Goal: Information Seeking & Learning: Learn about a topic

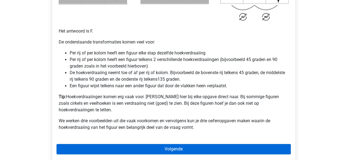
scroll to position [361, 0]
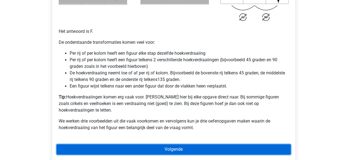
click at [163, 144] on link "Volgende" at bounding box center [173, 149] width 234 height 10
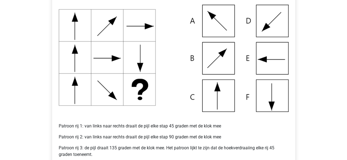
scroll to position [127, 0]
click at [85, 89] on img at bounding box center [174, 57] width 230 height 107
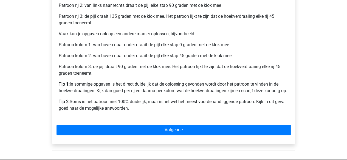
scroll to position [268, 0]
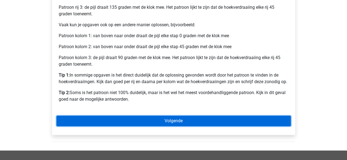
click at [139, 126] on link "Volgende" at bounding box center [173, 121] width 234 height 10
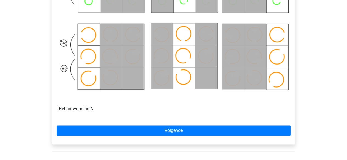
scroll to position [347, 0]
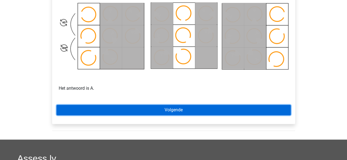
click at [180, 107] on link "Volgende" at bounding box center [173, 110] width 234 height 10
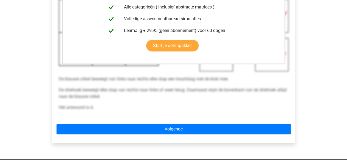
scroll to position [168, 0]
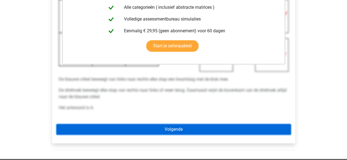
click at [210, 126] on link "Volgende" at bounding box center [173, 129] width 234 height 10
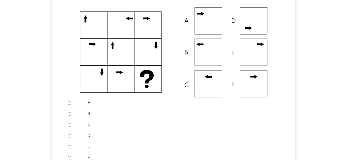
scroll to position [122, 0]
click at [69, 114] on input "B" at bounding box center [70, 114] width 4 height 4
radio input "true"
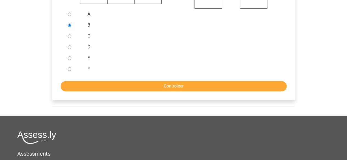
scroll to position [211, 0]
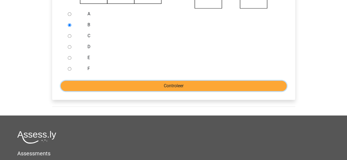
click at [121, 88] on input "Controleer" at bounding box center [174, 86] width 226 height 10
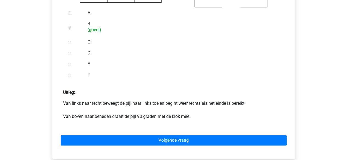
scroll to position [225, 0]
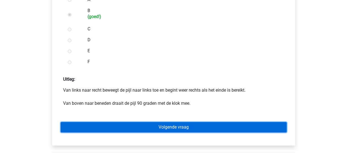
click at [161, 127] on link "Volgende vraag" at bounding box center [174, 127] width 226 height 10
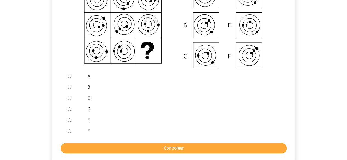
scroll to position [149, 0]
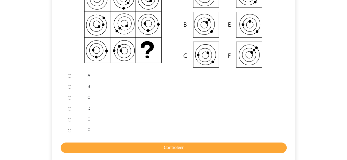
click at [70, 121] on input "E" at bounding box center [70, 120] width 4 height 4
radio input "true"
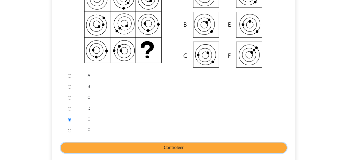
click at [134, 145] on input "Controleer" at bounding box center [174, 148] width 226 height 10
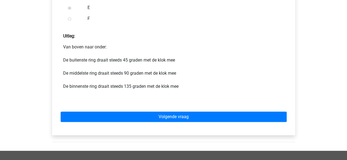
scroll to position [263, 0]
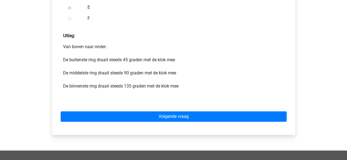
click at [138, 59] on p "Van boven naar onder: De buitenste ring draait steeds 45 graden met de klok mee…" at bounding box center [173, 70] width 221 height 53
click at [138, 73] on p "Van boven naar onder: De buitenste ring draait steeds 45 graden met de klok mee…" at bounding box center [173, 70] width 221 height 53
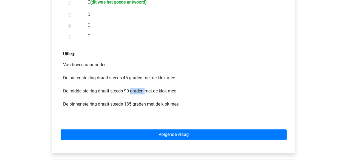
scroll to position [290, 0]
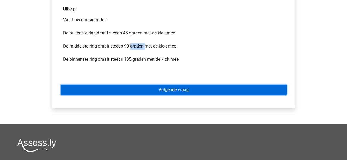
click at [170, 89] on link "Volgende vraag" at bounding box center [174, 90] width 226 height 10
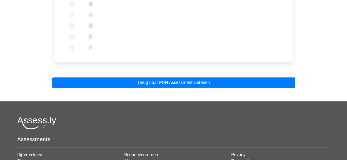
scroll to position [234, 0]
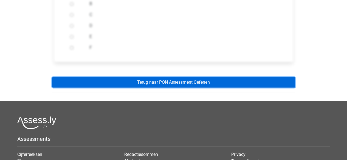
click at [170, 84] on link "Terug naar PON Assessment Oefenen" at bounding box center [173, 82] width 243 height 10
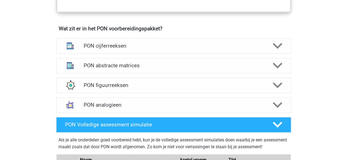
scroll to position [378, 0]
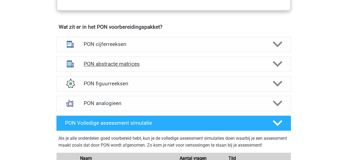
click at [166, 63] on h4 "PON abstracte matrices" at bounding box center [174, 64] width 180 height 6
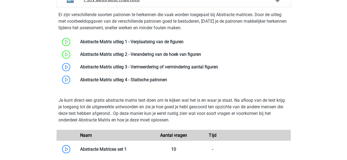
scroll to position [443, 0]
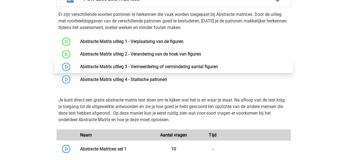
click at [218, 69] on link at bounding box center [218, 66] width 0 height 5
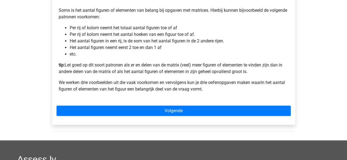
scroll to position [120, 0]
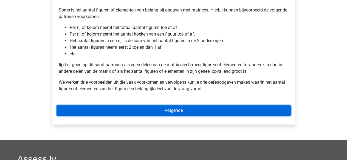
click at [167, 116] on link "Volgende" at bounding box center [173, 111] width 234 height 10
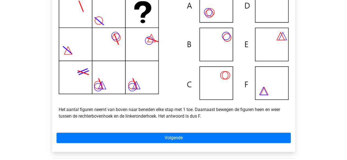
scroll to position [140, 0]
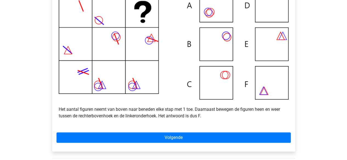
click at [167, 118] on p "Het aantal figuren neemt van boven naar beneden elke stap met 1 toe. Daarnaast …" at bounding box center [174, 110] width 230 height 20
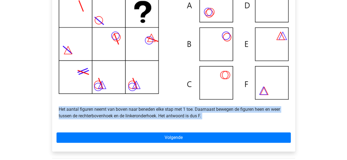
click at [167, 118] on p "Het aantal figuren neemt van boven naar beneden elke stap met 1 toe. Daarnaast …" at bounding box center [174, 110] width 230 height 20
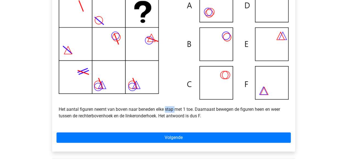
click at [167, 118] on p "Het aantal figuren neemt van boven naar beneden elke stap met 1 toe. Daarnaast …" at bounding box center [174, 110] width 230 height 20
click at [159, 116] on p "Het aantal figuren neemt van boven naar beneden elke stap met 1 toe. Daarnaast …" at bounding box center [174, 110] width 230 height 20
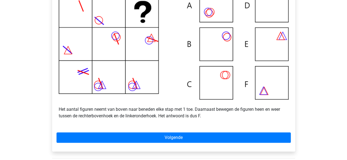
click at [144, 115] on p "Het aantal figuren neemt van boven naar beneden elke stap met 1 toe. Daarnaast …" at bounding box center [174, 110] width 230 height 20
click at [117, 116] on p "Het aantal figuren neemt van boven naar beneden elke stap met 1 toe. Daarnaast …" at bounding box center [174, 110] width 230 height 20
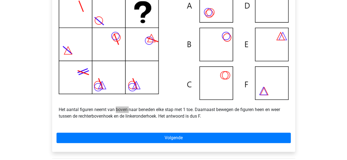
scroll to position [153, 0]
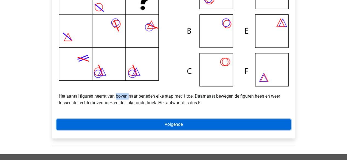
click at [231, 130] on link "Volgende" at bounding box center [173, 125] width 234 height 10
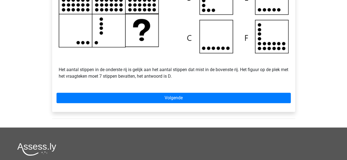
scroll to position [183, 0]
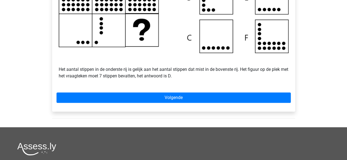
click at [127, 78] on p "Het aantal stippen in de onderste rij is gelijk aan het aantal stippen dat mist…" at bounding box center [174, 66] width 230 height 26
click at [148, 75] on p "Het aantal stippen in de onderste rij is gelijk aan het aantal stippen dat mist…" at bounding box center [174, 66] width 230 height 26
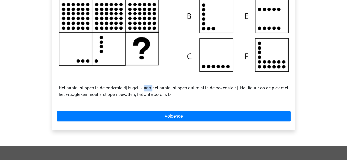
scroll to position [165, 0]
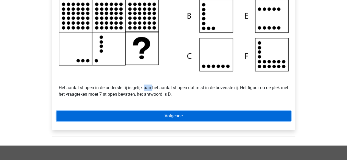
click at [171, 119] on link "Volgende" at bounding box center [173, 116] width 234 height 10
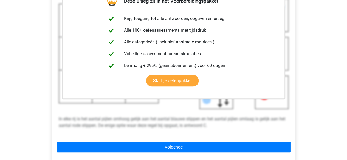
scroll to position [153, 0]
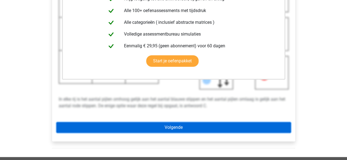
click at [172, 133] on link "Volgende" at bounding box center [173, 128] width 234 height 10
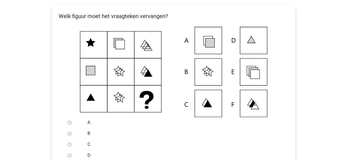
scroll to position [94, 0]
